Goal: Task Accomplishment & Management: Use online tool/utility

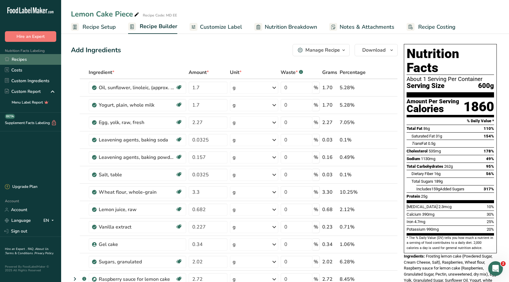
click at [21, 59] on link "Recipes" at bounding box center [30, 59] width 61 height 11
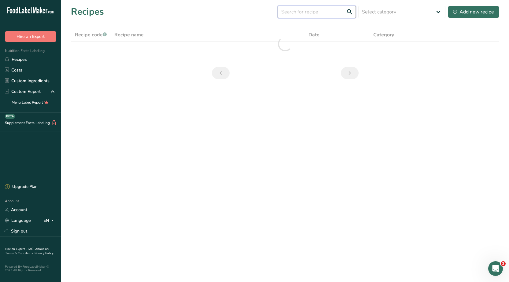
click at [313, 12] on input "text" at bounding box center [316, 12] width 78 height 12
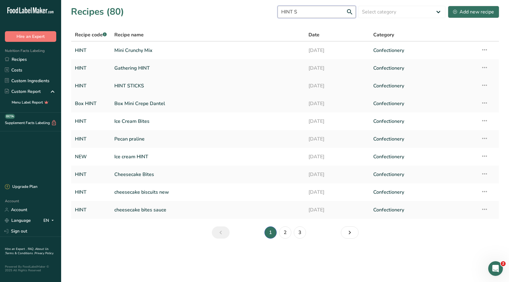
type input "HINT S"
click at [128, 85] on link "HINT STICKS" at bounding box center [207, 85] width 187 height 13
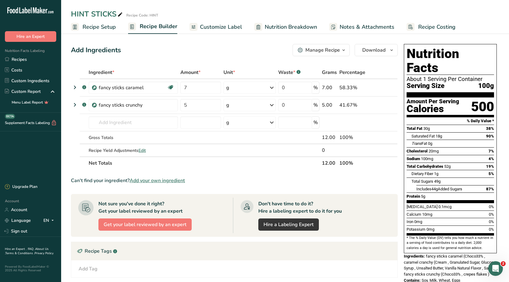
drag, startPoint x: 116, startPoint y: 12, endPoint x: 92, endPoint y: 15, distance: 24.6
click at [92, 15] on div "HINT STICKS" at bounding box center [97, 14] width 53 height 11
drag, startPoint x: 72, startPoint y: 14, endPoint x: 132, endPoint y: 21, distance: 60.0
click at [117, 15] on input "HINT STICKS" at bounding box center [268, 14] width 394 height 11
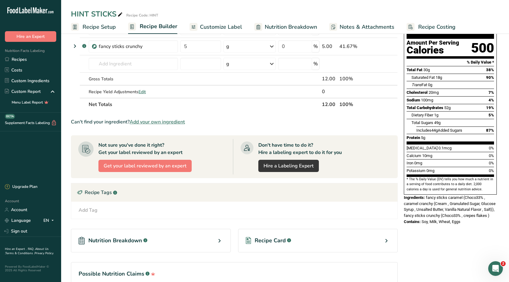
scroll to position [61, 0]
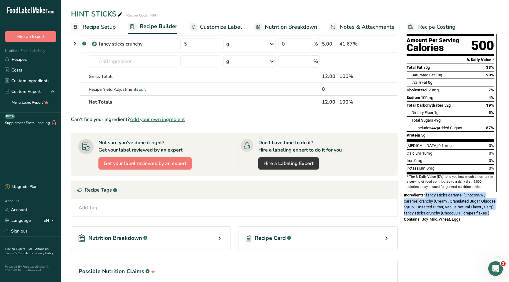
drag, startPoint x: 429, startPoint y: 205, endPoint x: 425, endPoint y: 182, distance: 22.7
click at [425, 192] on div "Ingredients: fancy sticks caramel (Choco33% , caramel cranchy (Cream , Granulat…" at bounding box center [450, 204] width 93 height 24
copy div "fancy sticks caramel (Choco33% , caramel cranchy (Cream , Granulated Sugar, Glu…"
drag, startPoint x: 461, startPoint y: 211, endPoint x: 423, endPoint y: 213, distance: 38.5
click at [423, 217] on span "Soy, Milk, Wheat, Eggs" at bounding box center [440, 219] width 39 height 5
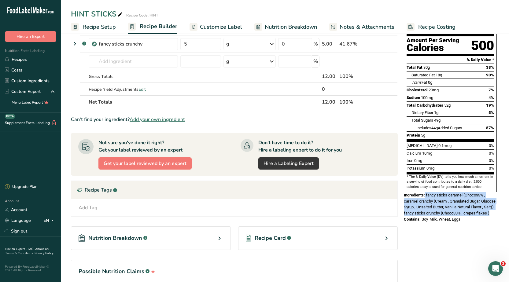
copy span "Soy, Milk, Wheat, Eggs"
click at [464, 216] on div "Contains: Soy, Milk, Wheat, Eggs" at bounding box center [450, 219] width 93 height 6
click at [456, 214] on div "Nutrition Facts About 1 Serving Per Container Serving Size 100g Amount Per Serv…" at bounding box center [450, 102] width 98 height 244
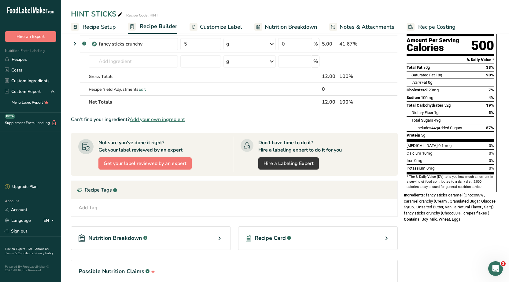
click at [460, 217] on span "Soy, Milk, Wheat, Eggs" at bounding box center [440, 219] width 39 height 5
drag, startPoint x: 460, startPoint y: 211, endPoint x: 423, endPoint y: 181, distance: 47.5
click at [423, 181] on div "Nutrition Facts About 1 Serving Per Container Serving Size 100g Amount Per Serv…" at bounding box center [450, 102] width 98 height 244
copy div ": fancy sticks caramel (Choco33% , caramel cranchy (Cream , Granulated Sugar, G…"
click at [24, 59] on link "Recipes" at bounding box center [30, 59] width 61 height 11
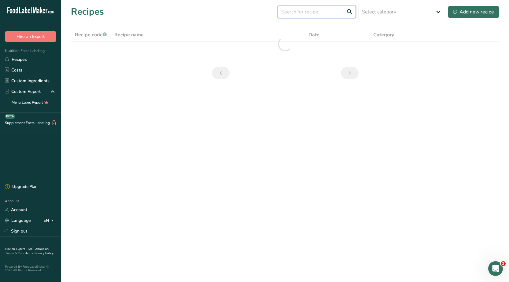
click at [297, 14] on input "text" at bounding box center [316, 12] width 78 height 12
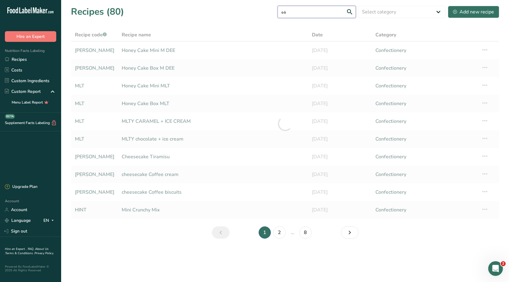
type input "ة"
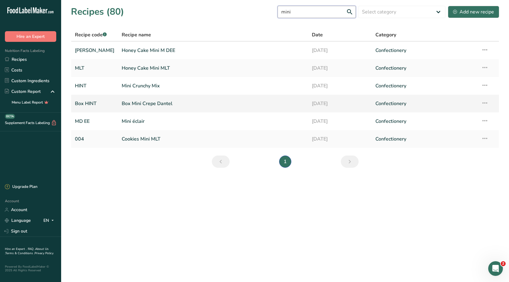
type input "mini"
click at [140, 104] on link "Box Mini Crepe Dantel" at bounding box center [213, 103] width 183 height 13
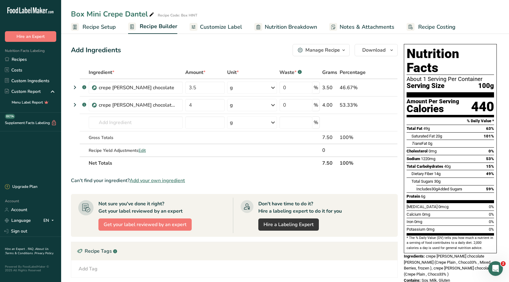
drag, startPoint x: 146, startPoint y: 13, endPoint x: 99, endPoint y: 18, distance: 46.7
click at [99, 18] on div "Box Mini Crepe Dantel" at bounding box center [113, 14] width 84 height 11
click at [107, 19] on div "Box Mini Crepe Dantel Recipe Code: Box HINT Recipe Setup Recipe Builder Customi…" at bounding box center [285, 17] width 448 height 34
drag, startPoint x: 149, startPoint y: 12, endPoint x: 109, endPoint y: 14, distance: 40.1
click at [109, 14] on div "Box Mini Crepe Dantel" at bounding box center [113, 14] width 84 height 11
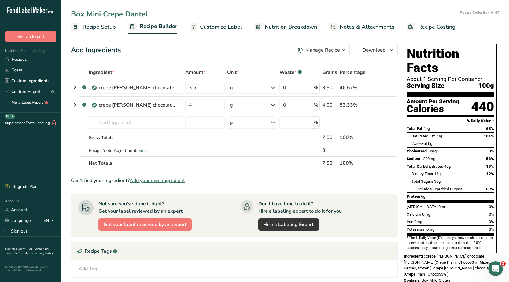
click at [144, 18] on input "Box Mini Crepe Dantel" at bounding box center [264, 14] width 386 height 11
drag, startPoint x: 146, startPoint y: 14, endPoint x: 89, endPoint y: 15, distance: 56.8
click at [89, 15] on input "Box Mini Crepe Dantel" at bounding box center [264, 14] width 386 height 11
click at [97, 20] on link "Recipe Setup" at bounding box center [93, 27] width 45 height 14
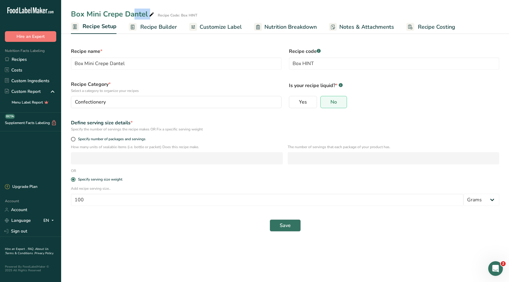
drag, startPoint x: 85, startPoint y: 13, endPoint x: 148, endPoint y: 17, distance: 62.8
click at [148, 17] on div "Box Mini Crepe Dantel" at bounding box center [113, 14] width 84 height 11
click at [151, 30] on span "Recipe Builder" at bounding box center [158, 27] width 37 height 8
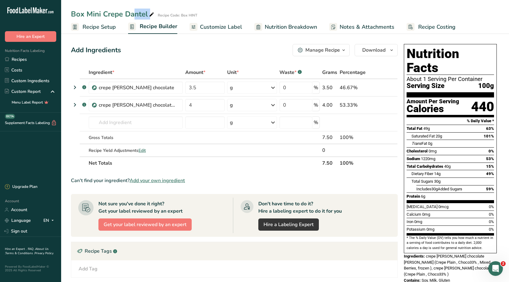
drag, startPoint x: 87, startPoint y: 14, endPoint x: 147, endPoint y: 13, distance: 60.2
click at [147, 13] on div "Box Mini Crepe Dantel" at bounding box center [113, 14] width 84 height 11
drag, startPoint x: 90, startPoint y: 13, endPoint x: 147, endPoint y: 16, distance: 57.8
click at [147, 16] on input "Box Mini Crepe Dantel" at bounding box center [264, 14] width 386 height 11
